Goal: Task Accomplishment & Management: Complete application form

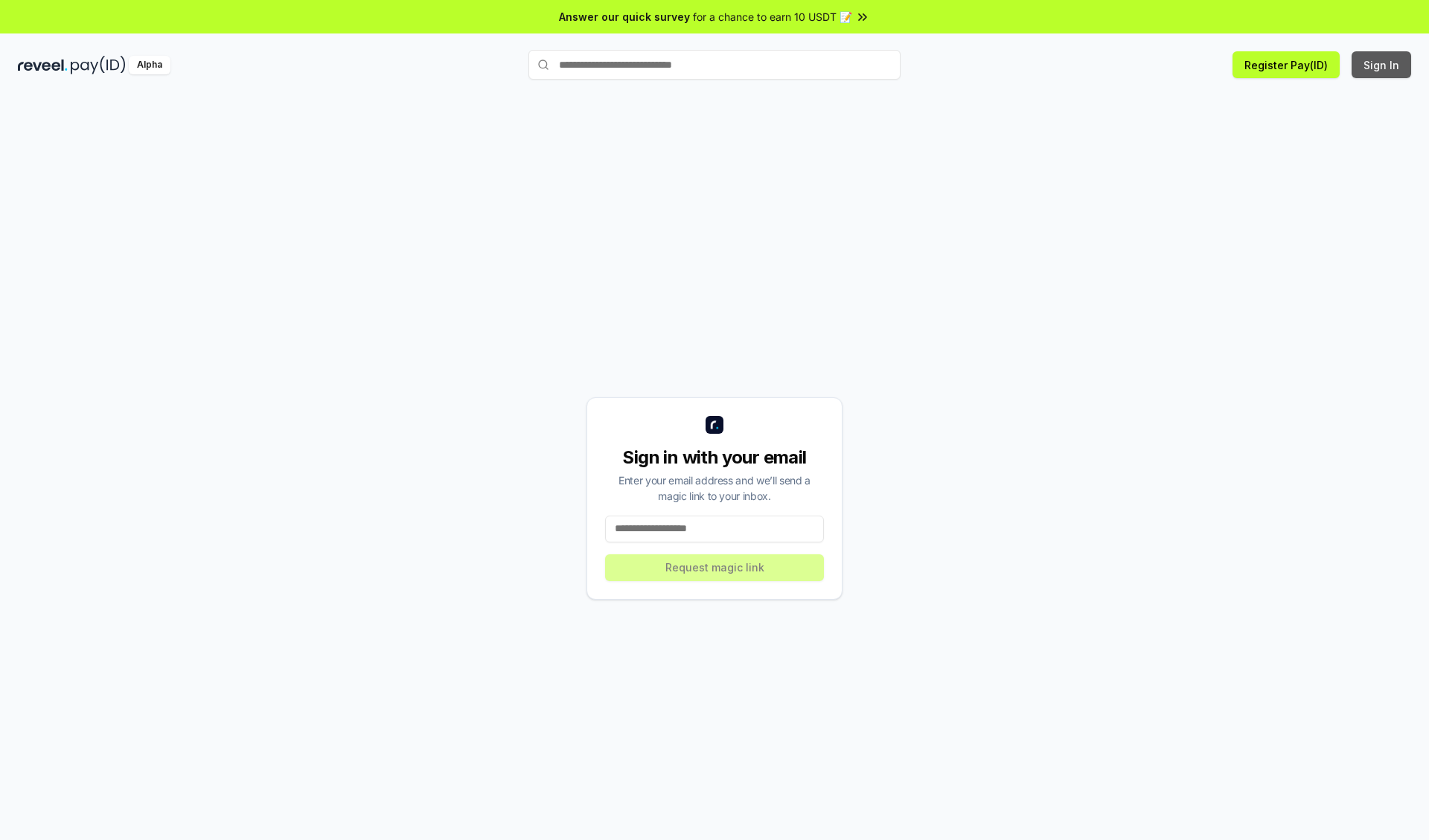
click at [1382, 64] on button "Sign In" at bounding box center [1381, 64] width 59 height 26
type input "**********"
click at [714, 567] on button "Request magic link" at bounding box center [714, 567] width 219 height 26
